Goal: Task Accomplishment & Management: Use online tool/utility

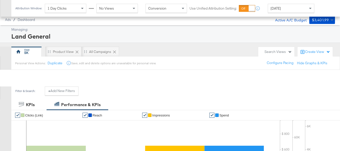
scroll to position [198, 0]
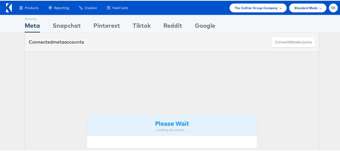
click at [253, 9] on span "The CoStar Group Company" at bounding box center [256, 7] width 43 height 5
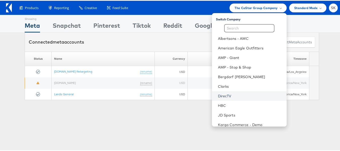
click at [225, 95] on link "DirecTV" at bounding box center [250, 95] width 65 height 5
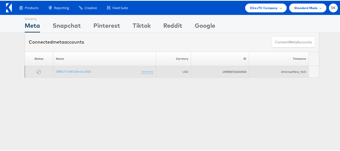
click at [229, 71] on td "1409800726433554" at bounding box center [220, 71] width 58 height 12
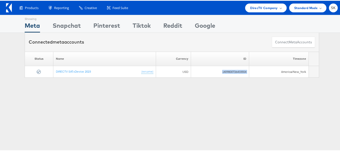
copy tr "1409800726433554"
drag, startPoint x: 78, startPoint y: 149, endPoint x: 78, endPoint y: 120, distance: 28.7
click at [78, 149] on div "Showing Meta Showing Snapchat Showing Pinterest Showing Tiktok Showing Reddit S…" at bounding box center [172, 140] width 344 height 252
click at [78, 77] on div "Showing Meta Showing Snapchat Showing Pinterest Showing Tiktok Showing Reddit S…" at bounding box center [172, 47] width 344 height 67
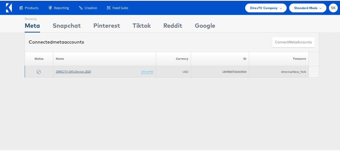
click at [77, 72] on link "DIRECTV SAT+Device 2023" at bounding box center [73, 71] width 35 height 4
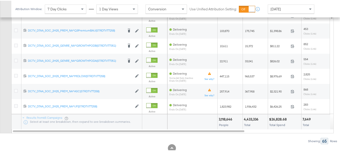
scroll to position [201, 0]
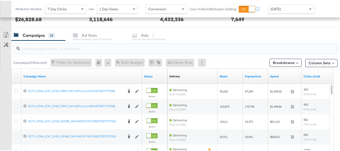
click at [42, 50] on input "search" at bounding box center [164, 46] width 289 height 10
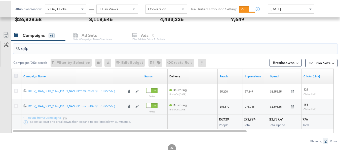
type input "q3p"
click at [15, 76] on icon at bounding box center [16, 75] width 4 height 4
click at [0, 0] on input "checkbox" at bounding box center [0, 0] width 0 height 0
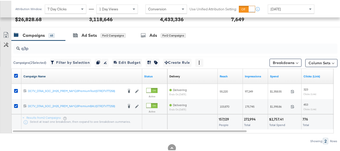
click at [48, 75] on link "Campaign Name" at bounding box center [81, 75] width 117 height 4
click at [47, 76] on link "Campaign Name ↓" at bounding box center [81, 75] width 117 height 4
click at [0, 88] on div "Customize KPIs Export as CSV" at bounding box center [5, 80] width 11 height 103
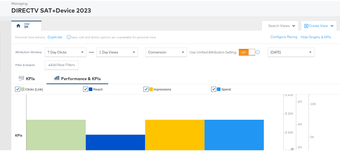
scroll to position [50, 0]
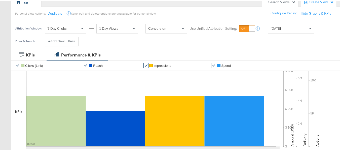
click at [290, 27] on div "[DATE]" at bounding box center [291, 27] width 46 height 9
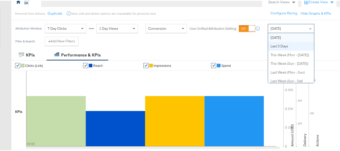
scroll to position [0, 0]
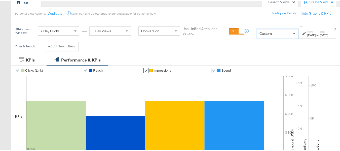
click at [307, 35] on div "[DATE]" at bounding box center [311, 34] width 8 height 4
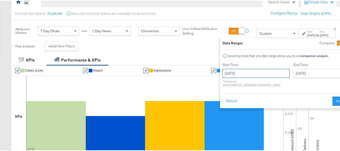
click at [237, 74] on input "[DATE]" at bounding box center [256, 72] width 67 height 9
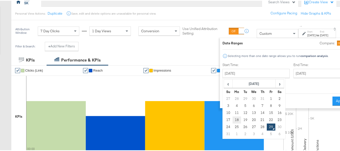
click at [233, 119] on td "18" at bounding box center [237, 119] width 9 height 7
type input "[DATE]"
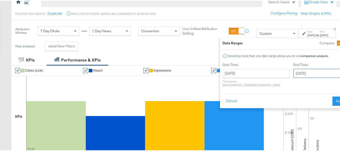
click at [293, 71] on input "[DATE]" at bounding box center [319, 72] width 53 height 9
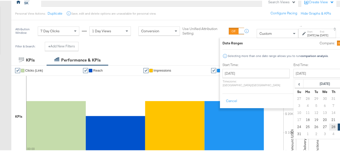
click at [329, 126] on td "28" at bounding box center [333, 126] width 9 height 7
type input "[DATE]"
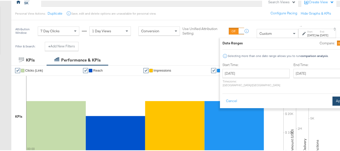
click at [333, 99] on button "Apply" at bounding box center [341, 100] width 16 height 9
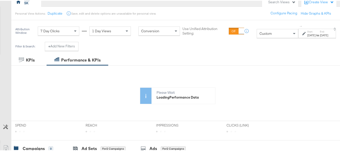
click at [307, 32] on div "[DATE]" at bounding box center [311, 34] width 8 height 4
